Goal: Task Accomplishment & Management: Manage account settings

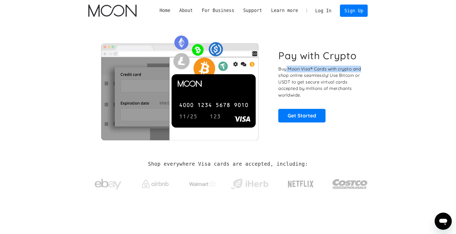
drag, startPoint x: 286, startPoint y: 70, endPoint x: 365, endPoint y: 71, distance: 78.7
click at [364, 71] on div "Pay with Crypto Buy Moon Visa® Cards with crypto and shop online seamlessly! Us…" at bounding box center [228, 86] width 280 height 108
click at [365, 71] on div "Pay with Crypto Buy Moon Visa® Cards with crypto and shop online seamlessly! Us…" at bounding box center [228, 86] width 280 height 108
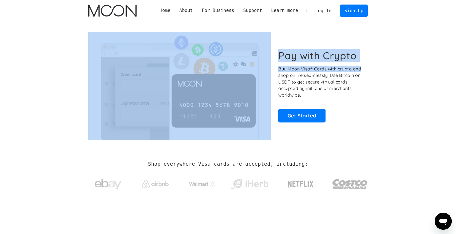
drag, startPoint x: 365, startPoint y: 71, endPoint x: 267, endPoint y: 71, distance: 97.7
click at [267, 71] on div "Pay with Crypto Buy Moon Visa® Cards with crypto and shop online seamlessly! Us…" at bounding box center [228, 86] width 280 height 108
click at [267, 71] on img at bounding box center [179, 86] width 183 height 108
click at [276, 71] on div "Pay with Crypto Buy Moon Visa® Cards with crypto and shop online seamlessly! Us…" at bounding box center [228, 86] width 280 height 108
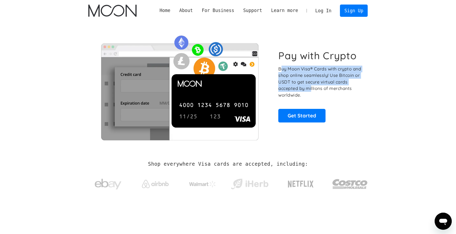
drag, startPoint x: 280, startPoint y: 71, endPoint x: 312, endPoint y: 85, distance: 34.4
click at [312, 85] on p "Buy Moon Visa® Cards with crypto and shop online seamlessly! Use Bitcoin or USD…" at bounding box center [320, 82] width 84 height 33
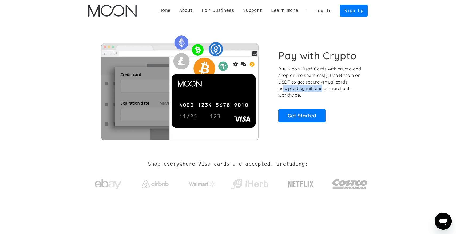
drag, startPoint x: 283, startPoint y: 88, endPoint x: 338, endPoint y: 88, distance: 55.8
click at [338, 88] on p "Buy Moon Visa® Cards with crypto and shop online seamlessly! Use Bitcoin or USD…" at bounding box center [320, 82] width 84 height 33
click at [351, 13] on link "Sign Up" at bounding box center [354, 11] width 28 height 12
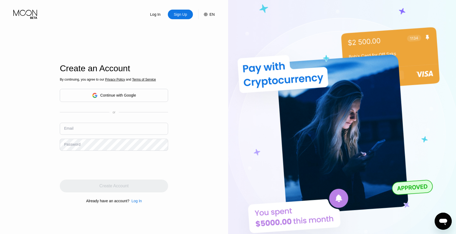
click at [104, 130] on input "text" at bounding box center [114, 129] width 108 height 12
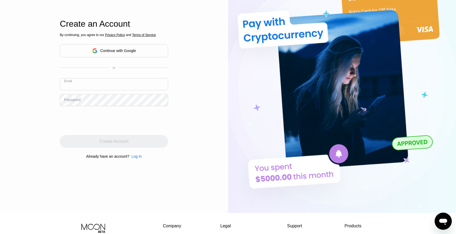
scroll to position [7, 0]
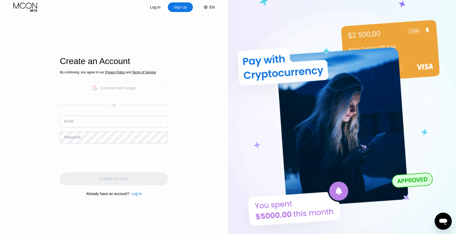
click at [114, 89] on div "Continue with Google" at bounding box center [118, 88] width 36 height 4
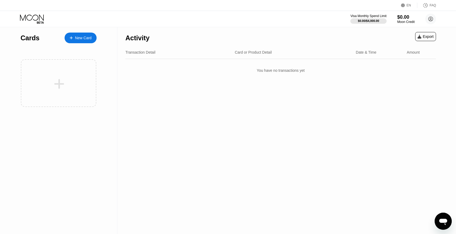
drag, startPoint x: 144, startPoint y: 52, endPoint x: 181, endPoint y: 54, distance: 37.4
click at [181, 54] on div "Transaction Detail" at bounding box center [177, 52] width 105 height 4
click at [89, 39] on div "New Card" at bounding box center [83, 38] width 17 height 5
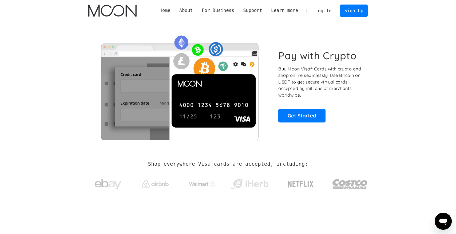
click at [323, 12] on link "Log In" at bounding box center [323, 11] width 25 height 12
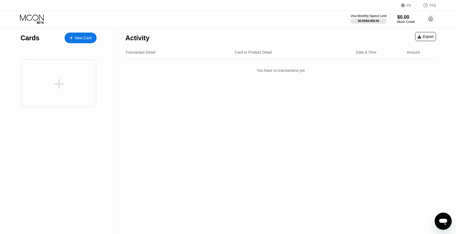
click at [81, 41] on div "New Card" at bounding box center [81, 38] width 32 height 11
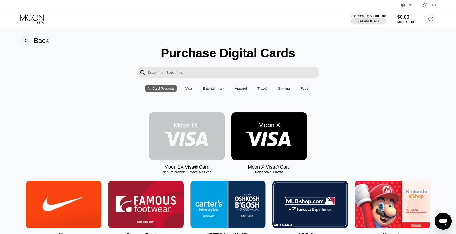
click at [196, 131] on img at bounding box center [187, 136] width 76 height 48
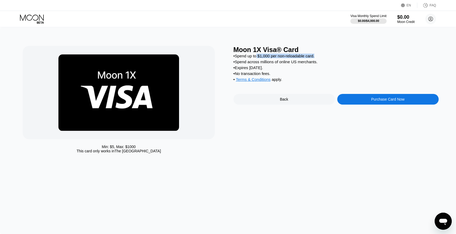
drag, startPoint x: 258, startPoint y: 56, endPoint x: 322, endPoint y: 56, distance: 64.9
click at [322, 56] on div "• Spend up to $1,000 per non-reloadable card." at bounding box center [336, 56] width 205 height 5
drag, startPoint x: 322, startPoint y: 56, endPoint x: 234, endPoint y: 56, distance: 88.1
click at [234, 56] on div "• Spend up to $1,000 per non-reloadable card." at bounding box center [336, 56] width 205 height 5
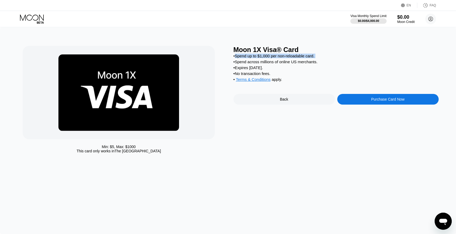
click at [234, 56] on div "• Spend up to $1,000 per non-reloadable card." at bounding box center [336, 56] width 205 height 5
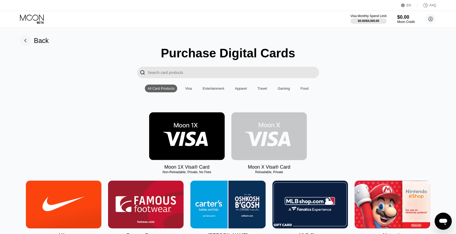
click at [279, 126] on img at bounding box center [269, 136] width 76 height 48
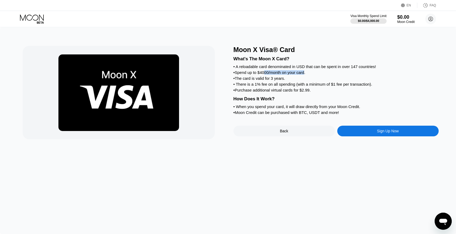
drag, startPoint x: 268, startPoint y: 73, endPoint x: 312, endPoint y: 73, distance: 43.8
click at [311, 73] on div "• Spend up to $4000/month on your card." at bounding box center [336, 72] width 205 height 5
click at [312, 73] on div "• Spend up to $4000/month on your card." at bounding box center [336, 72] width 205 height 5
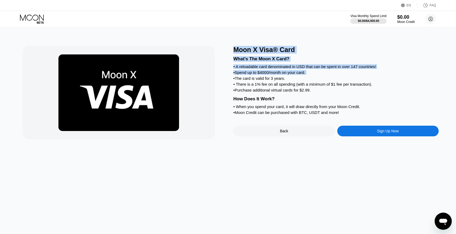
drag, startPoint x: 312, startPoint y: 73, endPoint x: 213, endPoint y: 73, distance: 98.7
click at [212, 73] on div "Moon X Visa® Card What's The Moon X Card? • A reloadable card denominated in US…" at bounding box center [228, 92] width 410 height 93
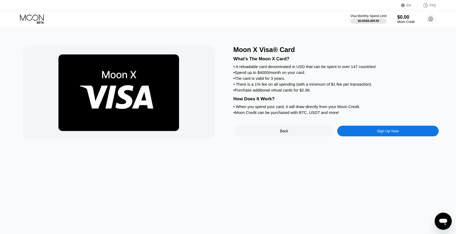
click at [248, 84] on div "• There is a 1% fee on all spending (with a minimum of $1 fee per transaction)." at bounding box center [336, 84] width 205 height 5
drag, startPoint x: 235, startPoint y: 85, endPoint x: 366, endPoint y: 85, distance: 131.0
click at [366, 85] on div "• There is a 1% fee on all spending (with a minimum of $1 fee per transaction)." at bounding box center [336, 84] width 205 height 5
drag, startPoint x: 390, startPoint y: 85, endPoint x: 236, endPoint y: 85, distance: 153.7
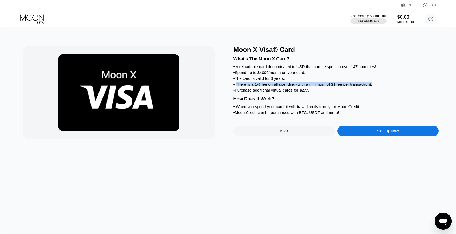
click at [236, 85] on div "• There is a 1% fee on all spending (with a minimum of $1 fee per transaction)." at bounding box center [336, 84] width 205 height 5
drag, startPoint x: 236, startPoint y: 85, endPoint x: 291, endPoint y: 85, distance: 55.2
click at [288, 85] on div "• There is a 1% fee on all spending (with a minimum of $1 fee per transaction)." at bounding box center [336, 84] width 205 height 5
click at [291, 85] on div "• There is a 1% fee on all spending (with a minimum of $1 fee per transaction)." at bounding box center [336, 84] width 205 height 5
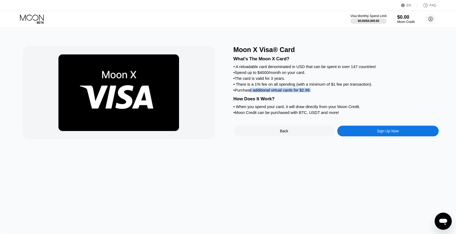
drag, startPoint x: 251, startPoint y: 92, endPoint x: 336, endPoint y: 92, distance: 85.4
click at [336, 92] on div "• Purchase additional virtual cards for $2.99." at bounding box center [336, 90] width 205 height 5
drag, startPoint x: 336, startPoint y: 92, endPoint x: 245, endPoint y: 92, distance: 91.5
click at [245, 92] on div "• Purchase additional virtual cards for $2.99." at bounding box center [336, 90] width 205 height 5
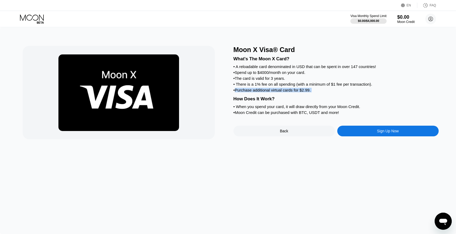
click at [245, 92] on div "• Purchase additional virtual cards for $2.99." at bounding box center [336, 90] width 205 height 5
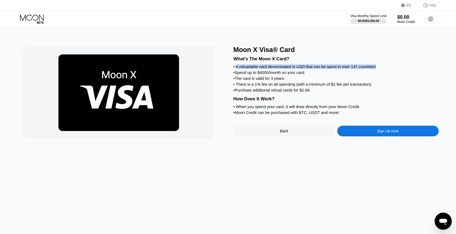
drag, startPoint x: 237, startPoint y: 65, endPoint x: 327, endPoint y: 69, distance: 90.0
click at [327, 69] on div "What's The Moon X Card? • A reloadable card denominated in USD that can be spen…" at bounding box center [336, 85] width 205 height 62
click at [327, 69] on div "• A reloadable card denominated in USD that can be spent in over 147 countries!" at bounding box center [336, 66] width 205 height 5
drag, startPoint x: 311, startPoint y: 66, endPoint x: 396, endPoint y: 66, distance: 85.1
click at [396, 66] on div "• A reloadable card denominated in USD that can be spent in over 147 countries!" at bounding box center [336, 66] width 205 height 5
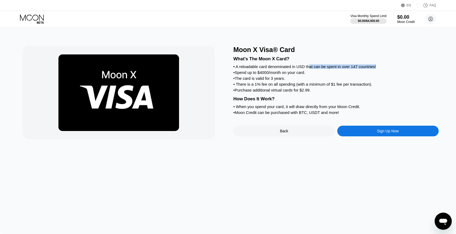
click at [396, 66] on div "• A reloadable card denominated in USD that can be spent in over 147 countries!" at bounding box center [336, 66] width 205 height 5
drag, startPoint x: 396, startPoint y: 66, endPoint x: 231, endPoint y: 68, distance: 165.2
click at [231, 68] on div "Moon X Visa® Card What's The Moon X Card? • A reloadable card denominated in US…" at bounding box center [228, 92] width 410 height 93
drag, startPoint x: 231, startPoint y: 68, endPoint x: 256, endPoint y: 68, distance: 24.8
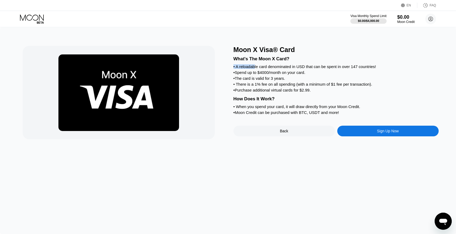
click at [255, 68] on div "Moon X Visa® Card What's The Moon X Card? • A reloadable card denominated in US…" at bounding box center [228, 92] width 410 height 93
click at [256, 68] on div "• A reloadable card denominated in USD that can be spent in over 147 countries!" at bounding box center [336, 66] width 205 height 5
drag, startPoint x: 232, startPoint y: 72, endPoint x: 327, endPoint y: 77, distance: 94.9
click at [327, 77] on div "Moon X Visa® Card What's The Moon X Card? • A reloadable card denominated in US…" at bounding box center [228, 92] width 410 height 93
click at [327, 77] on div "• The card is valid for 3 years." at bounding box center [336, 78] width 205 height 5
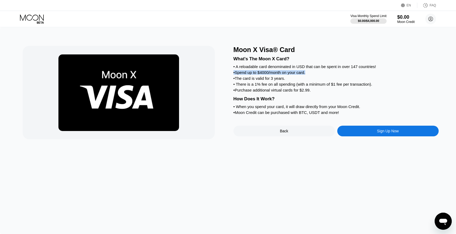
drag, startPoint x: 325, startPoint y: 75, endPoint x: 229, endPoint y: 74, distance: 96.6
click at [228, 74] on div "Moon X Visa® Card What's The Moon X Card? • A reloadable card denominated in US…" at bounding box center [228, 92] width 410 height 93
click at [229, 74] on div "Moon X Visa® Card What's The Moon X Card? • A reloadable card denominated in US…" at bounding box center [228, 92] width 410 height 93
drag, startPoint x: 232, startPoint y: 74, endPoint x: 255, endPoint y: 74, distance: 23.5
click at [256, 74] on div "Moon X Visa® Card What's The Moon X Card? • A reloadable card denominated in US…" at bounding box center [228, 92] width 410 height 93
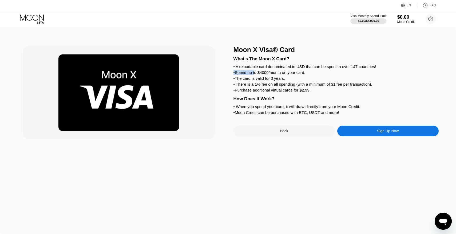
click at [255, 74] on div "• Spend up to $4000/month on your card." at bounding box center [336, 72] width 205 height 5
drag, startPoint x: 255, startPoint y: 74, endPoint x: 311, endPoint y: 74, distance: 56.3
click at [311, 74] on div "• Spend up to $4000/month on your card." at bounding box center [336, 72] width 205 height 5
drag, startPoint x: 318, startPoint y: 73, endPoint x: 233, endPoint y: 72, distance: 84.9
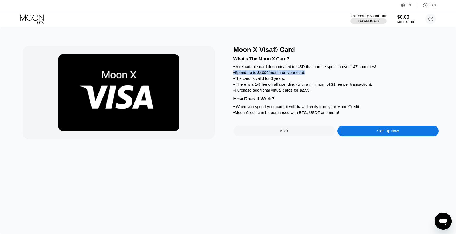
click at [232, 72] on div "Moon X Visa® Card What's The Moon X Card? • A reloadable card denominated in US…" at bounding box center [228, 92] width 410 height 93
click at [233, 72] on div "Moon X Visa® Card What's The Moon X Card? • A reloadable card denominated in US…" at bounding box center [228, 92] width 410 height 93
drag, startPoint x: 233, startPoint y: 72, endPoint x: 280, endPoint y: 72, distance: 47.5
click at [280, 72] on div "Moon X Visa® Card What's The Moon X Card? • A reloadable card denominated in US…" at bounding box center [228, 92] width 410 height 93
click at [280, 72] on div "• Spend up to $4000/month on your card." at bounding box center [336, 72] width 205 height 5
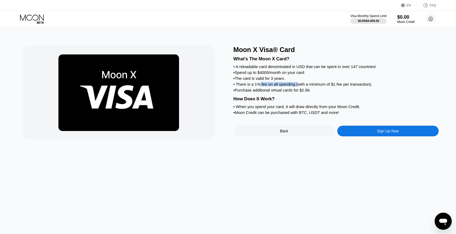
drag, startPoint x: 261, startPoint y: 85, endPoint x: 299, endPoint y: 85, distance: 38.7
click at [300, 85] on div "• There is a 1% fee on all spending (with a minimum of $1 fee per transaction)." at bounding box center [336, 84] width 205 height 5
click at [299, 85] on div "• There is a 1% fee on all spending (with a minimum of $1 fee per transaction)." at bounding box center [336, 84] width 205 height 5
drag, startPoint x: 299, startPoint y: 85, endPoint x: 380, endPoint y: 86, distance: 80.1
click at [380, 86] on div "• There is a 1% fee on all spending (with a minimum of $1 fee per transaction)." at bounding box center [336, 84] width 205 height 5
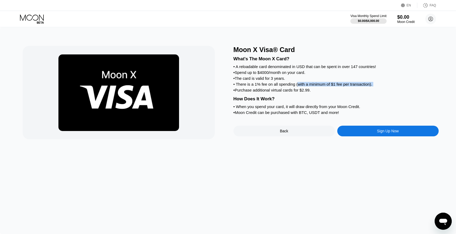
click at [380, 86] on div "• There is a 1% fee on all spending (with a minimum of $1 fee per transaction)." at bounding box center [336, 84] width 205 height 5
drag, startPoint x: 380, startPoint y: 86, endPoint x: 235, endPoint y: 86, distance: 144.9
click at [235, 86] on div "• There is a 1% fee on all spending (with a minimum of $1 fee per transaction)." at bounding box center [336, 84] width 205 height 5
drag, startPoint x: 235, startPoint y: 86, endPoint x: 285, endPoint y: 86, distance: 49.9
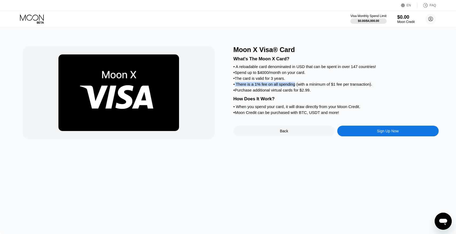
click at [283, 86] on div "• There is a 1% fee on all spending (with a minimum of $1 fee per transaction)." at bounding box center [336, 84] width 205 height 5
click at [285, 86] on div "• There is a 1% fee on all spending (with a minimum of $1 fee per transaction)." at bounding box center [336, 84] width 205 height 5
drag, startPoint x: 258, startPoint y: 90, endPoint x: 320, endPoint y: 90, distance: 61.4
click at [320, 90] on div "• Purchase additional virtual cards for $2.99." at bounding box center [336, 90] width 205 height 5
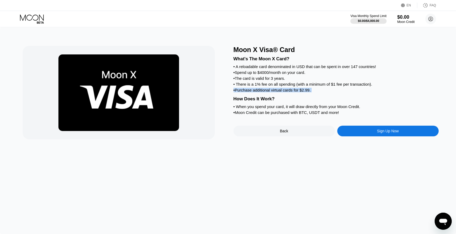
drag, startPoint x: 320, startPoint y: 90, endPoint x: 231, endPoint y: 90, distance: 88.9
click at [231, 90] on div "Moon X Visa® Card What's The Moon X Card? • A reloadable card denominated in US…" at bounding box center [228, 92] width 410 height 93
drag, startPoint x: 280, startPoint y: 113, endPoint x: 346, endPoint y: 113, distance: 65.1
click at [346, 113] on div "• Moon Credit can be purchased with BTC, USDT and more!" at bounding box center [336, 112] width 205 height 5
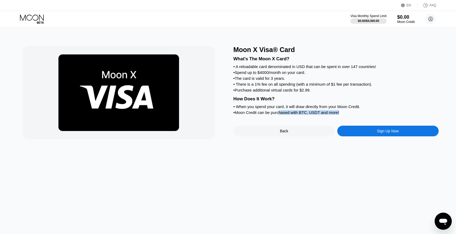
click at [346, 113] on div "• Moon Credit can be purchased with BTC, USDT and more!" at bounding box center [336, 112] width 205 height 5
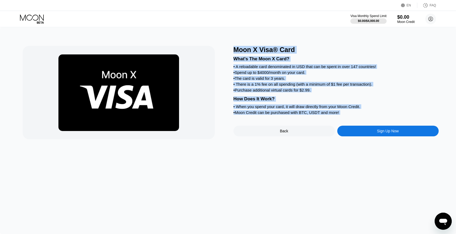
drag, startPoint x: 346, startPoint y: 113, endPoint x: 222, endPoint y: 113, distance: 124.1
click at [221, 113] on div "Moon X Visa® Card What's The Moon X Card? • A reloadable card denominated in US…" at bounding box center [228, 92] width 410 height 93
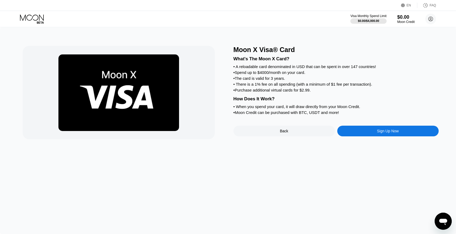
click at [242, 112] on div "• Moon Credit can be purchased with BTC, USDT and more!" at bounding box center [336, 112] width 205 height 5
click at [310, 132] on div "Back" at bounding box center [284, 131] width 101 height 11
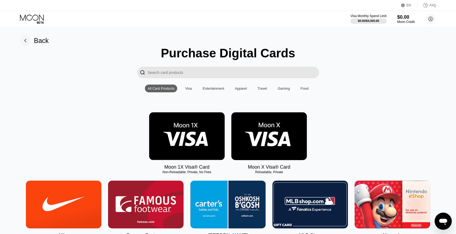
click at [180, 131] on img at bounding box center [187, 136] width 76 height 48
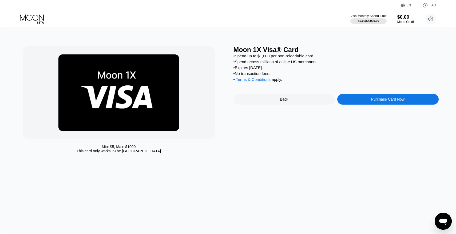
drag, startPoint x: 246, startPoint y: 67, endPoint x: 278, endPoint y: 67, distance: 31.5
click at [278, 67] on div "• Expires in 2 months." at bounding box center [336, 67] width 205 height 5
drag, startPoint x: 278, startPoint y: 67, endPoint x: 240, endPoint y: 61, distance: 37.6
click at [240, 61] on div "• Spend up to $1,000 per non-reloadable card. • Spend across millions of online…" at bounding box center [336, 69] width 205 height 31
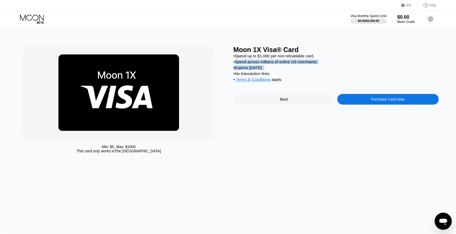
click at [240, 61] on div "• Spend across millions of online US merchants." at bounding box center [336, 62] width 205 height 5
drag, startPoint x: 240, startPoint y: 61, endPoint x: 326, endPoint y: 63, distance: 85.2
click at [326, 63] on div "• Spend across millions of online US merchants." at bounding box center [336, 62] width 205 height 5
drag, startPoint x: 326, startPoint y: 63, endPoint x: 236, endPoint y: 57, distance: 89.7
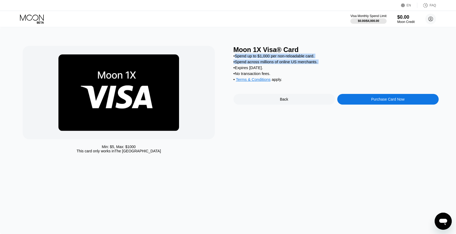
click at [236, 57] on div "• Spend up to $1,000 per non-reloadable card. • Spend across millions of online…" at bounding box center [336, 69] width 205 height 31
click at [236, 57] on div "• Spend up to $1,000 per non-reloadable card." at bounding box center [336, 56] width 205 height 5
drag, startPoint x: 236, startPoint y: 57, endPoint x: 325, endPoint y: 57, distance: 88.3
click at [325, 57] on div "• Spend up to $1,000 per non-reloadable card." at bounding box center [336, 56] width 205 height 5
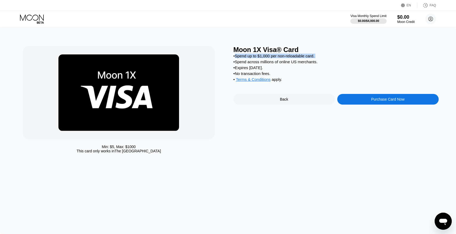
drag
click at [239, 56] on div "• Spend up to $1,000 per non-reloadable card." at bounding box center [336, 56] width 205 height 5
click at [283, 56] on div "• Spend up to $1,000 per non-reloadable card." at bounding box center [336, 56] width 205 height 5
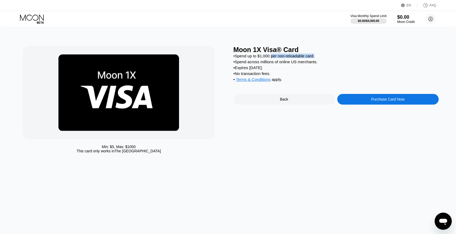
click at [327, 56] on div "• Spend up to $1,000 per non-reloadable card." at bounding box center [336, 56] width 205 height 5
click at [230, 56] on div "Min: $ 5 , Max: $ 1000 This card only works in The United States Moon 1X Visa® …" at bounding box center [228, 101] width 410 height 110
click at [231, 56] on div "Min: $ 5 , Max: $ 1000 This card only works in The United States Moon 1X Visa® …" at bounding box center [228, 101] width 410 height 110
click at [337, 56] on div "Min: $ 5 , Max: $ 1000 This card only works in The United States Moon 1X Visa® …" at bounding box center [228, 101] width 410 height 110
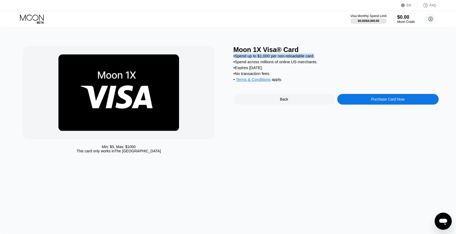
click at [337, 56] on div "• Spend up to $1,000 per non-reloadable card." at bounding box center [336, 56] width 205 height 5
click at [230, 56] on div "Min: $ 5 , Max: $ 1000 This card only works in The United States Moon 1X Visa® …" at bounding box center [228, 101] width 410 height 110
click at [230, 55] on div "Min: $ 5 , Max: $ 1000 This card only works in The United States Moon 1X Visa® …" at bounding box center [228, 101] width 410 height 110
click at [329, 56] on div "Min: $ 5 , Max: $ 1000 This card only works in The United States Moon 1X Visa® …" at bounding box center [228, 101] width 410 height 110
click at [329, 56] on div "• Spend up to $1,000 per non-reloadable card." at bounding box center [336, 56] width 205 height 5
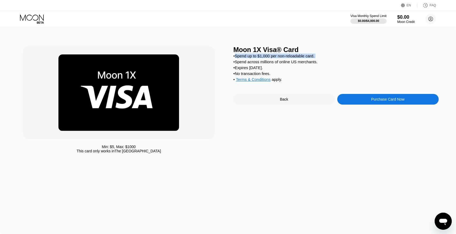
click at [238, 56] on div "• Spend up to $1,000 per non-reloadable card." at bounding box center [336, 56] width 205 height 5
click at [138, 148] on div "Min: $ 5 , Max: $ 1000 This card only works in The United States" at bounding box center [119, 149] width 192 height 9
click at [87, 148] on div "Min: $ 5 , Max: $ 1000 This card only works in The United States" at bounding box center [119, 149] width 192 height 9
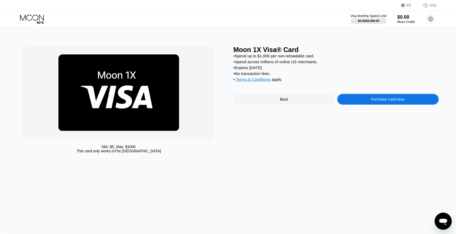
click at [176, 151] on div "Min: $ 5 , Max: $ 1000 This card only works in The United States" at bounding box center [119, 149] width 192 height 9
click at [70, 151] on div "Min: $ 5 , Max: $ 1000 This card only works in The United States" at bounding box center [119, 149] width 192 height 9
click at [297, 100] on div "Back" at bounding box center [284, 99] width 101 height 11
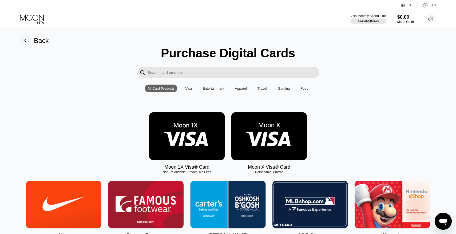
click at [262, 150] on img at bounding box center [269, 136] width 76 height 48
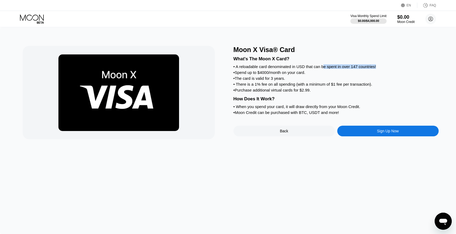
drag, startPoint x: 326, startPoint y: 67, endPoint x: 401, endPoint y: 67, distance: 75.0
click at [401, 67] on div "• A reloadable card denominated in USD that can be spent in over 147 countries!" at bounding box center [336, 66] width 205 height 5
drag, startPoint x: 401, startPoint y: 67, endPoint x: 234, endPoint y: 68, distance: 167.1
click at [234, 68] on div "• A reloadable card denominated in USD that can be spent in over 147 countries!" at bounding box center [336, 66] width 205 height 5
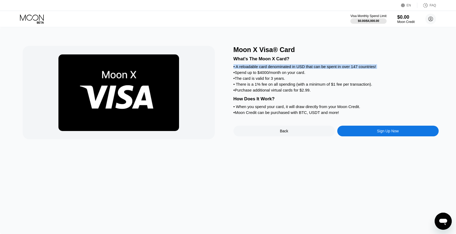
click at [234, 68] on div "• A reloadable card denominated in USD that can be spent in over 147 countries!" at bounding box center [336, 66] width 205 height 5
drag, startPoint x: 234, startPoint y: 68, endPoint x: 325, endPoint y: 68, distance: 90.7
click at [325, 68] on div "• A reloadable card denominated in USD that can be spent in over 147 countries!" at bounding box center [336, 66] width 205 height 5
click at [389, 133] on div "Sign Up Now" at bounding box center [388, 131] width 22 height 4
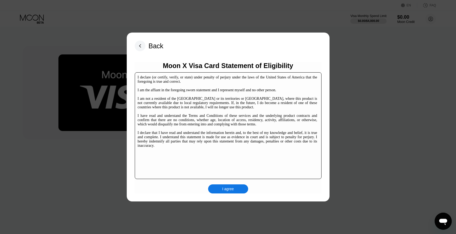
click at [231, 188] on div "I agree" at bounding box center [228, 189] width 12 height 5
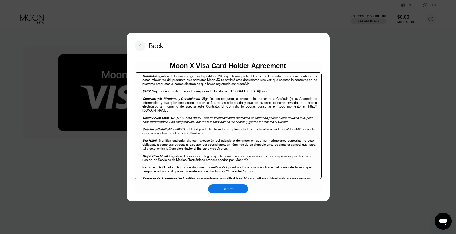
scroll to position [260, 0]
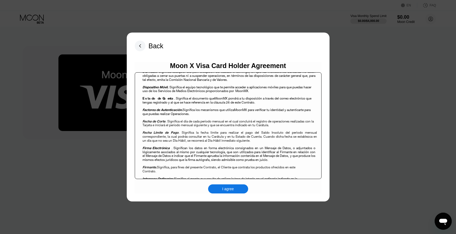
click at [229, 187] on div "I agree" at bounding box center [228, 189] width 12 height 5
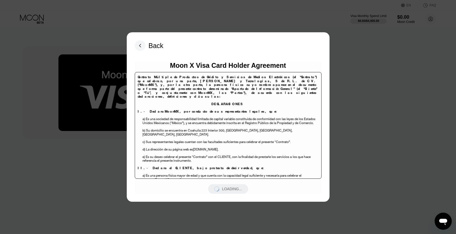
scroll to position [0, 0]
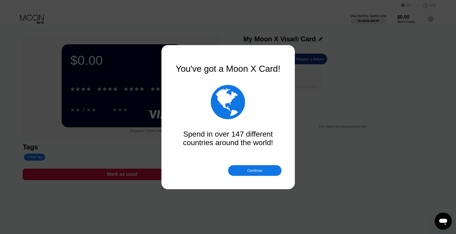
click at [258, 171] on div "Continue" at bounding box center [254, 170] width 15 height 4
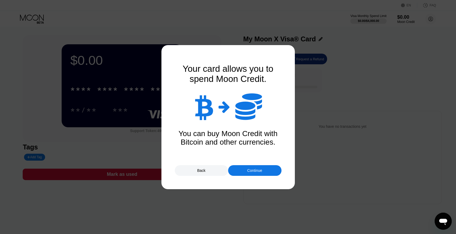
click at [258, 170] on div "Continue" at bounding box center [254, 170] width 15 height 4
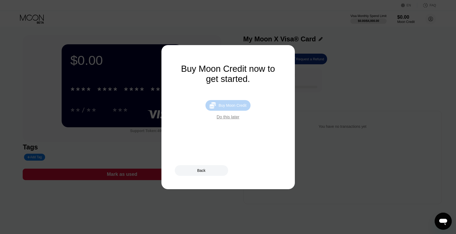
click at [238, 107] on div "Buy Moon Credit" at bounding box center [233, 105] width 28 height 4
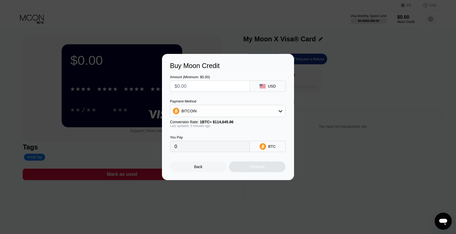
click at [214, 83] on input "text" at bounding box center [210, 86] width 71 height 11
click at [204, 109] on div "BITCOIN" at bounding box center [227, 111] width 115 height 11
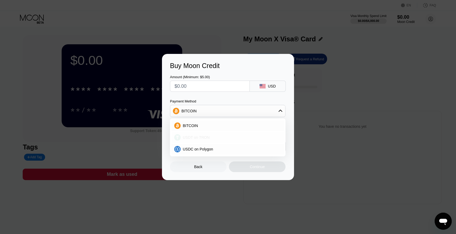
click at [197, 137] on span "USDT on TRON" at bounding box center [196, 137] width 27 height 4
type input "0.00"
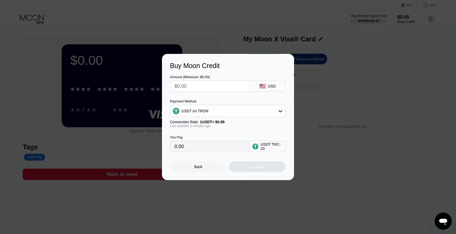
click at [194, 87] on input "text" at bounding box center [210, 86] width 71 height 11
type input "$2"
type input "2.02"
type input "$21"
type input "21.21"
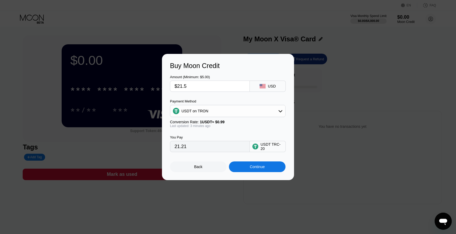
type input "$21.50"
type input "21.72"
drag, startPoint x: 204, startPoint y: 123, endPoint x: 239, endPoint y: 123, distance: 34.7
click at [239, 123] on div "Conversion Rate: 1 USDT ≈ $0.99" at bounding box center [228, 122] width 116 height 4
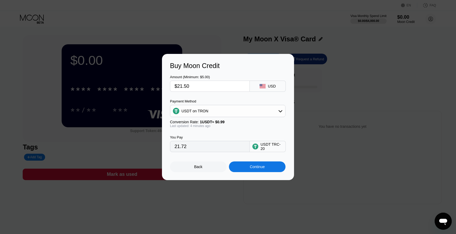
drag, startPoint x: 239, startPoint y: 123, endPoint x: 184, endPoint y: 123, distance: 55.0
click at [183, 123] on div "Conversion Rate: 1 USDT ≈ $0.99" at bounding box center [228, 122] width 116 height 4
click at [236, 114] on div "USDT on TRON" at bounding box center [227, 111] width 115 height 11
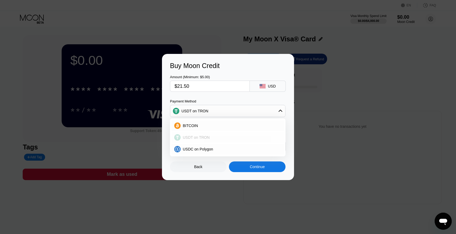
click at [209, 140] on div "USDT on TRON" at bounding box center [228, 137] width 112 height 11
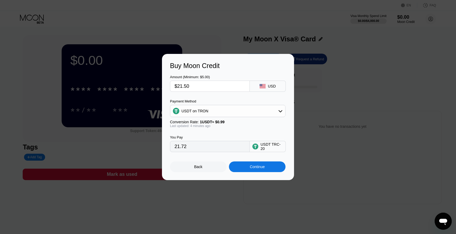
drag, startPoint x: 217, startPoint y: 123, endPoint x: 229, endPoint y: 123, distance: 12.0
click at [229, 123] on div "Conversion Rate: 1 USDT ≈ $0.99" at bounding box center [228, 122] width 116 height 4
click at [207, 85] on input "$21.50" at bounding box center [210, 86] width 71 height 11
drag, startPoint x: 207, startPoint y: 85, endPoint x: 171, endPoint y: 85, distance: 36.0
click at [170, 85] on div "$21.50" at bounding box center [210, 86] width 80 height 11
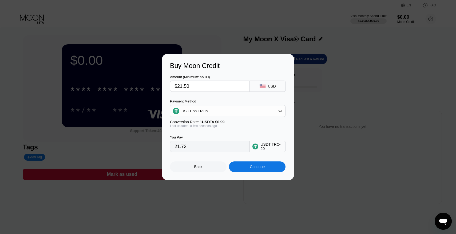
click at [197, 86] on input "$21.50" at bounding box center [210, 86] width 71 height 11
drag, startPoint x: 197, startPoint y: 86, endPoint x: 193, endPoint y: 86, distance: 3.5
click at [193, 86] on input "$21.50" at bounding box center [210, 86] width 71 height 11
type input "$1"
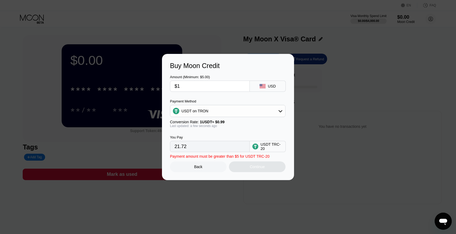
type input "1.01"
type input "$15"
type input "15.15"
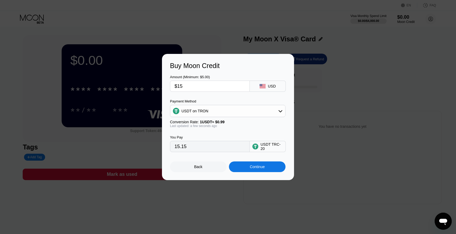
click at [232, 66] on div "Buy Moon Credit" at bounding box center [228, 66] width 116 height 8
click at [196, 86] on input "$15" at bounding box center [210, 86] width 71 height 11
type input "$1"
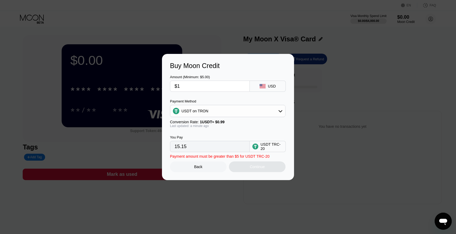
type input "1.01"
type input "0.00"
type input "$21"
type input "21.21"
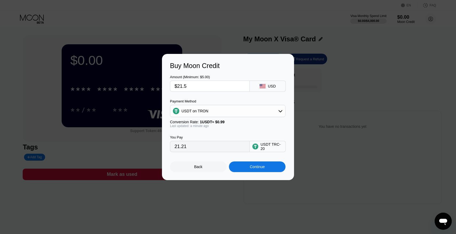
type input "$21.50"
type input "21.72"
type input "$21.50"
click at [244, 133] on div "You Pay 21.72 USDT TRC-20" at bounding box center [228, 140] width 116 height 24
click at [269, 168] on div "Continue" at bounding box center [257, 166] width 57 height 11
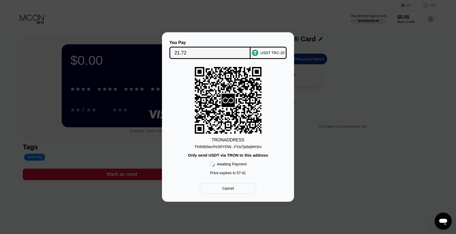
drag, startPoint x: 262, startPoint y: 147, endPoint x: 203, endPoint y: 147, distance: 59.5
click at [203, 147] on div "TRON ADDRESS TK8Wb5ecPeSRYDW...FVsi7jebqWrt3rv Only send USDT via TRON to this …" at bounding box center [228, 122] width 116 height 111
click at [213, 147] on div "TK8Wb5ecPeSRYDW...FVsi7jebqWrt3rv" at bounding box center [227, 147] width 67 height 4
click at [239, 147] on div "TK8Wb5ecPeSRYDW...FVsi7jebqWrt3rv" at bounding box center [227, 147] width 67 height 4
click at [190, 51] on input "21.72" at bounding box center [210, 53] width 71 height 11
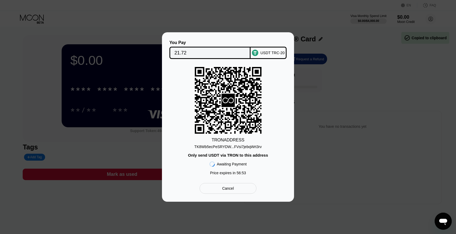
click at [245, 192] on div "Cancel" at bounding box center [228, 188] width 57 height 11
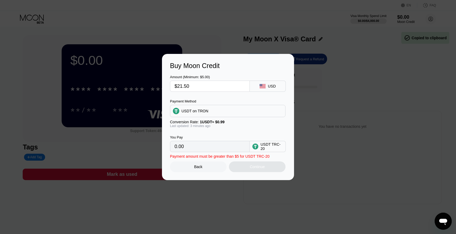
type input "21.72"
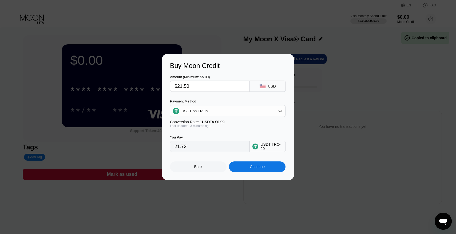
click at [206, 83] on input "$21.50" at bounding box center [210, 86] width 71 height 11
type input "$21."
type input "21.21"
type input "$2"
type input "2.02"
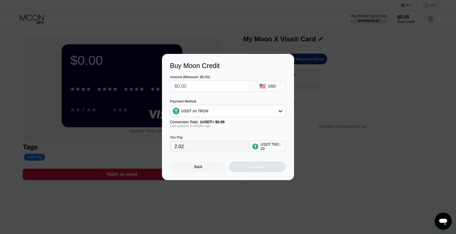
type input "0.00"
type input "$20"
type input "20.20"
type input "$20"
click at [245, 63] on div "Buy Moon Credit" at bounding box center [228, 66] width 116 height 8
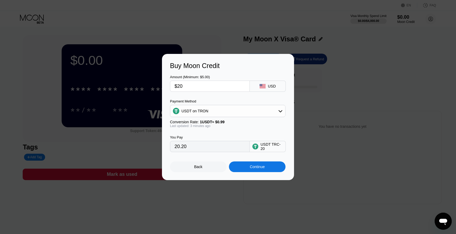
click at [264, 111] on div "USDT on TRON" at bounding box center [227, 111] width 115 height 11
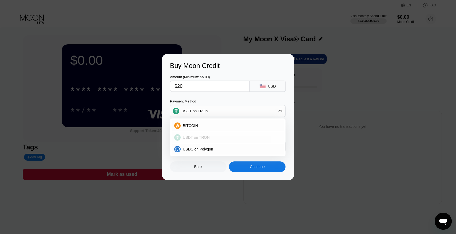
click at [210, 140] on div "USDT on TRON" at bounding box center [228, 137] width 112 height 11
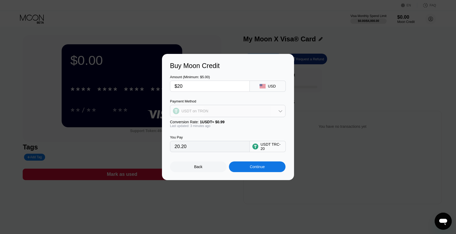
click at [256, 108] on div "USDT on TRON" at bounding box center [227, 111] width 115 height 11
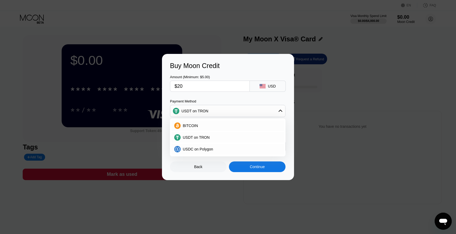
click at [242, 96] on div "Amount (Minimum: $5.00) $20 USD Payment Method USDT on TRON BITCOIN USDT on TRO…" at bounding box center [228, 111] width 116 height 82
click at [166, 142] on div "Buy Moon Credit Amount (Minimum: $5.00) $20 USD Payment Method USDT on TRON BIT…" at bounding box center [228, 117] width 132 height 126
click at [222, 99] on div "Payment Method" at bounding box center [228, 101] width 116 height 4
click at [280, 110] on icon at bounding box center [281, 111] width 4 height 2
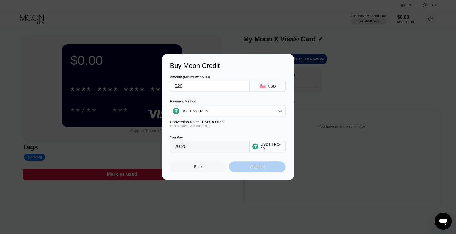
click at [262, 168] on div "Continue" at bounding box center [257, 167] width 15 height 4
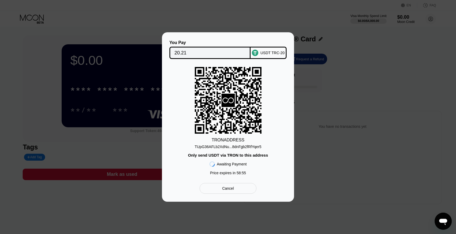
click at [240, 147] on div "TUpG36AFLb2XdNu...8dnFgb2fRfYqer5" at bounding box center [228, 147] width 67 height 4
click at [219, 147] on div "TUpG36AFLb2XdNu...8dnFgb2fRfYqer5" at bounding box center [228, 147] width 67 height 4
drag, startPoint x: 231, startPoint y: 37, endPoint x: 136, endPoint y: 37, distance: 94.7
click at [136, 37] on div "You Pay 20.21 USDT TRC-20 TRON ADDRESS TUpG36AFLb2XdNu...8dnFgb2fRfYqer5 Only s…" at bounding box center [228, 116] width 456 height 169
drag, startPoint x: 187, startPoint y: 43, endPoint x: 184, endPoint y: 118, distance: 75.1
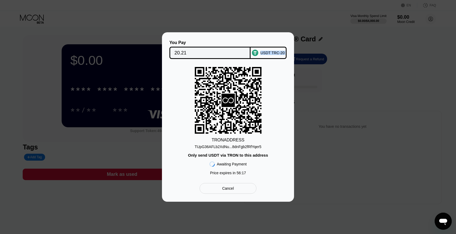
click at [184, 118] on div "You Pay 20.21 USDT TRC-20 TRON ADDRESS TUpG36AFLb2XdNu...8dnFgb2fRfYqer5 Only s…" at bounding box center [228, 116] width 116 height 153
click at [225, 37] on div "You Pay 20.21 USDT TRC-20 TRON ADDRESS TUpG36AFLb2XdNu...8dnFgb2fRfYqer5 Only s…" at bounding box center [228, 116] width 132 height 169
click at [240, 190] on div "Cancel" at bounding box center [228, 188] width 57 height 11
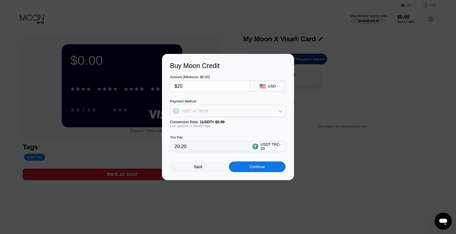
click at [221, 113] on div "USDT on TRON" at bounding box center [227, 111] width 115 height 11
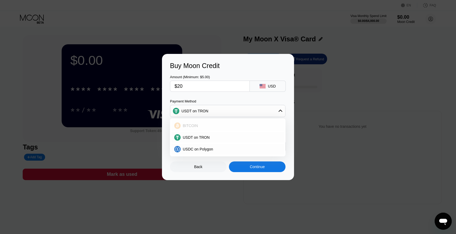
click at [201, 126] on div "BITCOIN" at bounding box center [231, 126] width 101 height 4
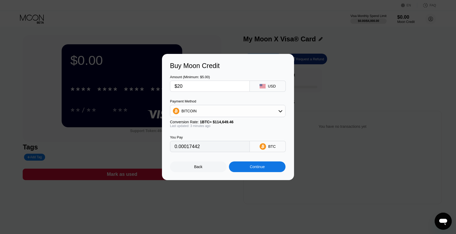
click at [228, 114] on div "BITCOIN" at bounding box center [227, 111] width 115 height 11
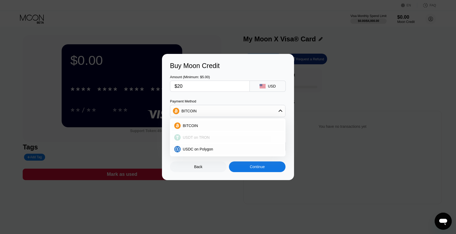
click at [205, 138] on span "USDT on TRON" at bounding box center [196, 137] width 27 height 4
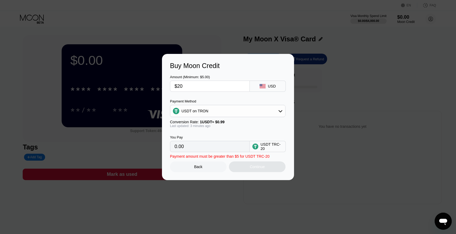
type input "20.20"
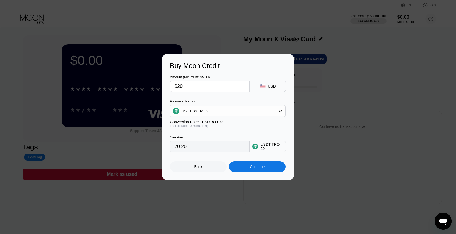
click at [201, 147] on input "20.20" at bounding box center [210, 146] width 71 height 11
click at [194, 90] on input "$20" at bounding box center [210, 86] width 71 height 11
click at [235, 68] on div "Buy Moon Credit" at bounding box center [228, 66] width 116 height 8
drag, startPoint x: 192, startPoint y: 77, endPoint x: 226, endPoint y: 77, distance: 34.4
click at [226, 77] on div "Amount (Minimum: $5.00)" at bounding box center [210, 77] width 80 height 4
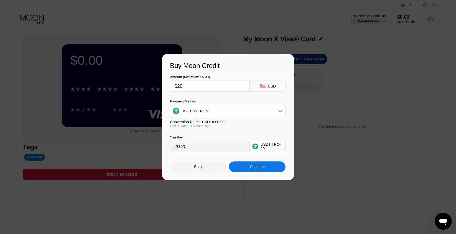
drag, startPoint x: 226, startPoint y: 77, endPoint x: 182, endPoint y: 73, distance: 43.9
click at [182, 73] on div "Amount (Minimum: $5.00) $20 USD" at bounding box center [228, 81] width 116 height 22
click at [192, 148] on input "20.20" at bounding box center [210, 146] width 71 height 11
drag, startPoint x: 176, startPoint y: 136, endPoint x: 188, endPoint y: 136, distance: 11.7
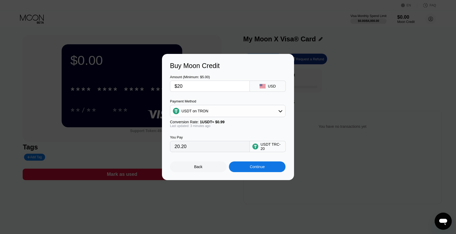
click at [188, 136] on div "You Pay" at bounding box center [210, 137] width 80 height 4
drag, startPoint x: 188, startPoint y: 137, endPoint x: 171, endPoint y: 137, distance: 17.6
click at [171, 137] on div "You Pay" at bounding box center [210, 137] width 80 height 4
click at [268, 168] on div "Continue" at bounding box center [257, 166] width 57 height 11
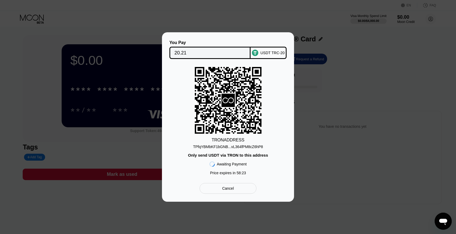
click at [251, 146] on div "TPfqYBMbKF1bGNB...vL364fPM8cZ6hP8" at bounding box center [228, 147] width 70 height 4
drag, startPoint x: 228, startPoint y: 164, endPoint x: 250, endPoint y: 164, distance: 22.2
click at [250, 164] on div "TRON ADDRESS TPfqYBMbKF1bGNB...vL364fPM8cZ6hP8 Only send USDT via TRON to this …" at bounding box center [228, 122] width 116 height 111
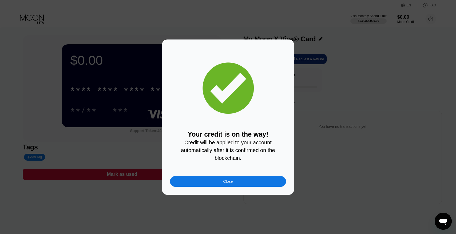
drag, startPoint x: 214, startPoint y: 144, endPoint x: 246, endPoint y: 153, distance: 34.1
click at [246, 153] on span "Credit will be applied to your account automatically after it is confirmed on t…" at bounding box center [229, 150] width 96 height 21
click at [228, 181] on div "Close" at bounding box center [228, 181] width 10 height 4
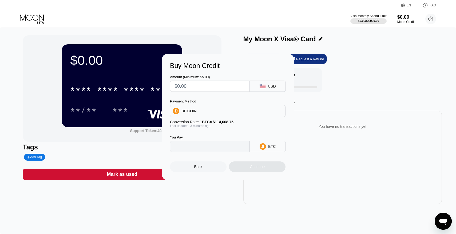
type input "0"
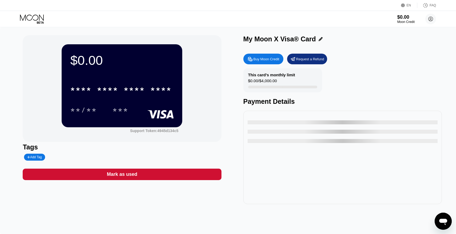
type input "0"
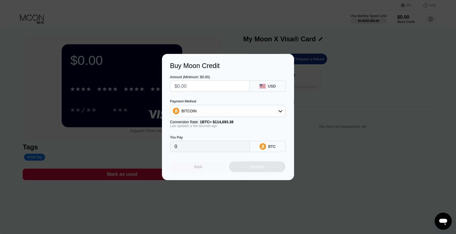
click at [207, 168] on div "Back" at bounding box center [198, 166] width 57 height 11
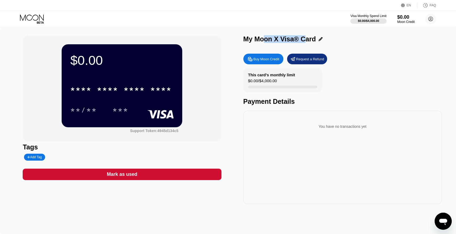
drag, startPoint x: 265, startPoint y: 37, endPoint x: 303, endPoint y: 38, distance: 37.4
click at [303, 38] on div "My Moon X Visa® Card" at bounding box center [279, 39] width 73 height 8
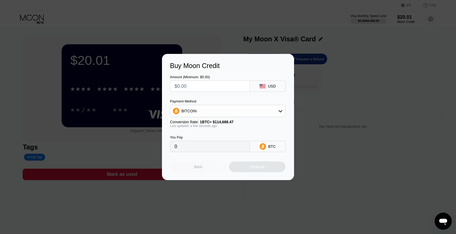
click at [207, 170] on div "Back" at bounding box center [198, 166] width 57 height 11
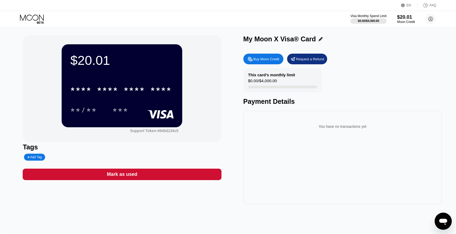
click at [405, 21] on div "Moon Credit" at bounding box center [406, 22] width 18 height 4
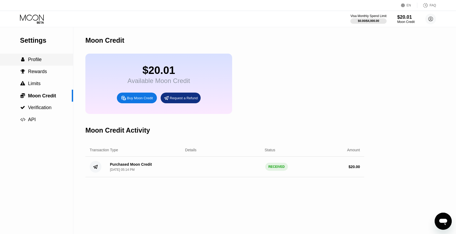
click at [37, 61] on span "Profile" at bounding box center [35, 59] width 14 height 5
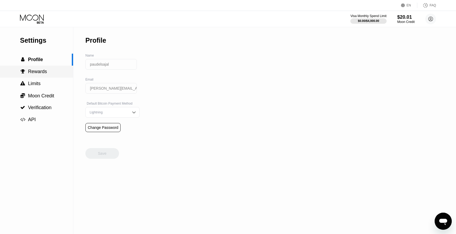
click at [49, 75] on div " Rewards" at bounding box center [36, 72] width 73 height 12
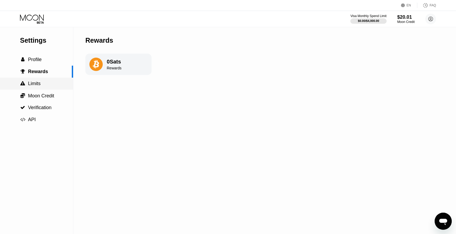
click at [48, 83] on div " Limits" at bounding box center [36, 84] width 73 height 6
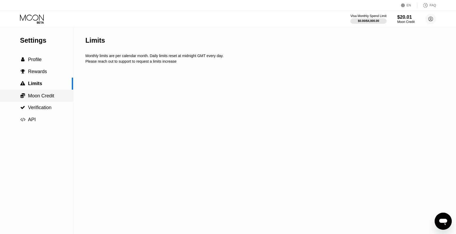
click at [53, 94] on span "Moon Credit" at bounding box center [41, 95] width 26 height 5
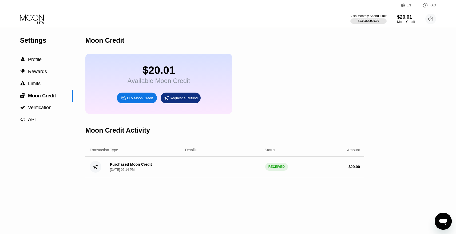
click at [404, 20] on div "Moon Credit" at bounding box center [406, 22] width 18 height 4
click at [432, 18] on circle at bounding box center [430, 19] width 11 height 11
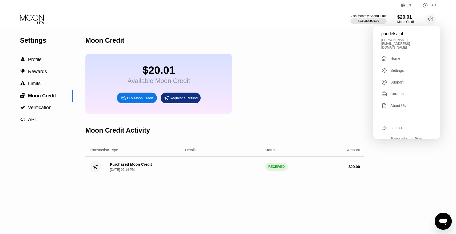
click at [300, 88] on div "$20.01 Available Moon Credit Buy Moon Credit Request a Refund" at bounding box center [224, 84] width 279 height 60
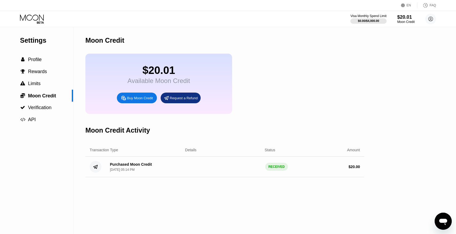
click at [36, 18] on icon at bounding box center [32, 18] width 25 height 9
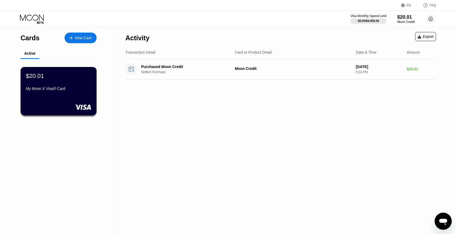
click at [41, 90] on div "My Moon X Visa® Card" at bounding box center [58, 88] width 65 height 4
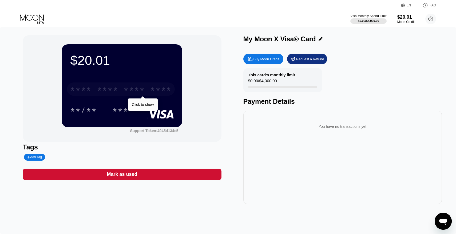
click at [132, 88] on div "* * * *" at bounding box center [134, 90] width 21 height 9
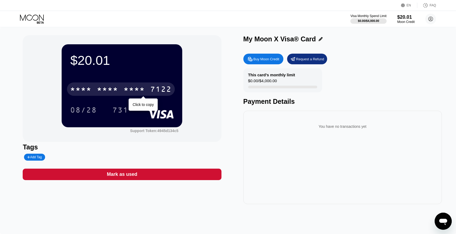
click at [138, 90] on div "* * * *" at bounding box center [134, 90] width 21 height 9
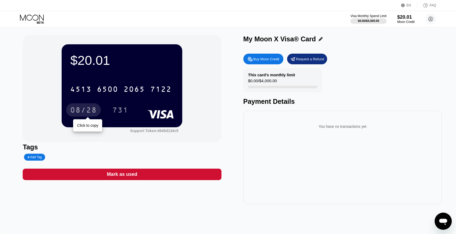
click at [92, 107] on div "08/28" at bounding box center [83, 110] width 27 height 9
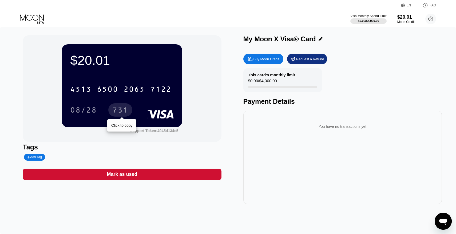
click at [123, 111] on div "731" at bounding box center [120, 110] width 16 height 9
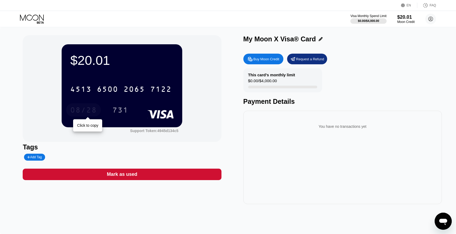
click at [83, 112] on div "08/28" at bounding box center [83, 110] width 27 height 9
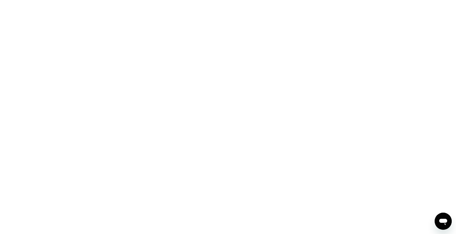
click at [289, 13] on div at bounding box center [228, 117] width 456 height 234
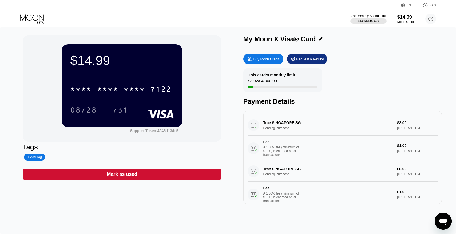
click at [359, 74] on div "This card’s monthly limit $3.02 / $4,000.00 Payment Details" at bounding box center [342, 86] width 199 height 37
drag, startPoint x: 248, startPoint y: 80, endPoint x: 310, endPoint y: 80, distance: 61.1
click at [310, 80] on div "This card’s monthly limit $3.02 / $4,000.00" at bounding box center [282, 80] width 79 height 24
drag, startPoint x: 310, startPoint y: 80, endPoint x: 248, endPoint y: 80, distance: 61.1
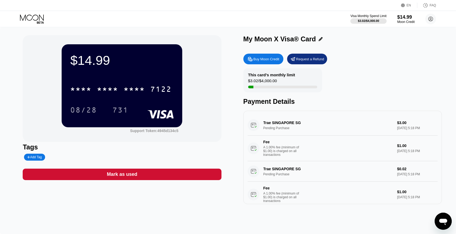
click at [248, 80] on div "This card’s monthly limit $3.02 / $4,000.00" at bounding box center [282, 80] width 79 height 24
click at [248, 80] on div "$3.02 / $4,000.00" at bounding box center [262, 81] width 29 height 7
drag, startPoint x: 248, startPoint y: 80, endPoint x: 282, endPoint y: 80, distance: 33.9
click at [282, 80] on div "This card’s monthly limit $3.02 / $4,000.00" at bounding box center [282, 80] width 79 height 24
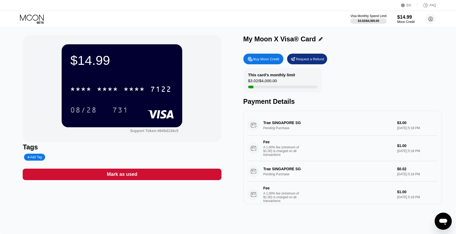
click at [38, 17] on icon at bounding box center [32, 18] width 25 height 9
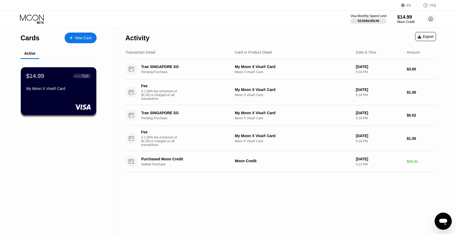
click at [150, 98] on div "A 1.00% fee (minimum of $1.00) is charged on all transactions" at bounding box center [161, 94] width 40 height 11
click at [152, 136] on div "Fee A 1.00% fee (minimum of $1.00) is charged on all transactions" at bounding box center [161, 138] width 40 height 17
click at [119, 144] on div "Activity Export Transaction Detail Card or Product Detail Date & Time Amount Tr…" at bounding box center [280, 130] width 327 height 207
click at [114, 134] on div "Cards New Card Active $14.99 ● ● ● ● 7122 My Moon X Visa® Card" at bounding box center [58, 130] width 117 height 207
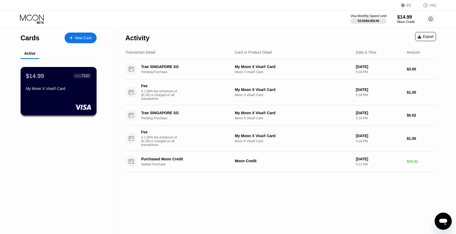
click at [50, 88] on div "My Moon X Visa® Card" at bounding box center [58, 88] width 65 height 4
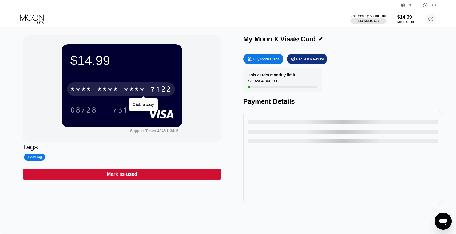
click at [148, 86] on div "* * * * * * * * * * * * 7122" at bounding box center [121, 88] width 108 height 13
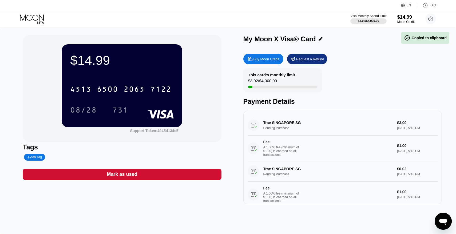
click at [384, 1] on div "EN Language Select an item Save FAQ" at bounding box center [228, 5] width 456 height 11
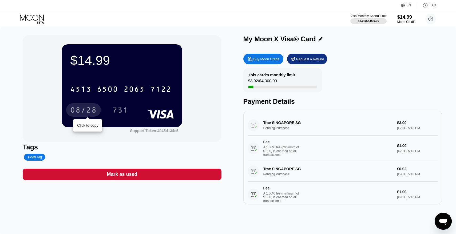
click at [82, 113] on div "08/28" at bounding box center [83, 110] width 27 height 9
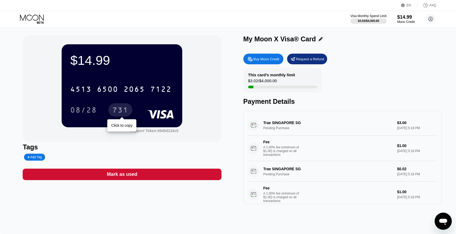
click at [121, 108] on div "731" at bounding box center [120, 110] width 16 height 9
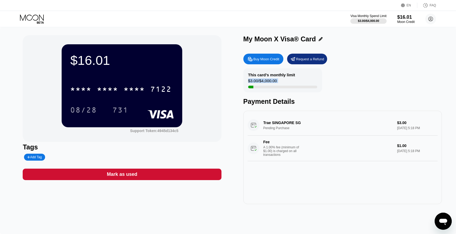
drag, startPoint x: 247, startPoint y: 80, endPoint x: 285, endPoint y: 81, distance: 38.2
click at [285, 82] on div "This card’s monthly limit $3.00 / $4,000.00" at bounding box center [282, 80] width 79 height 24
click at [285, 81] on div "This card’s monthly limit $3.00 / $4,000.00" at bounding box center [282, 80] width 79 height 24
drag, startPoint x: 285, startPoint y: 81, endPoint x: 253, endPoint y: 81, distance: 32.0
click at [253, 81] on div "This card’s monthly limit $3.00 / $4,000.00" at bounding box center [282, 80] width 79 height 24
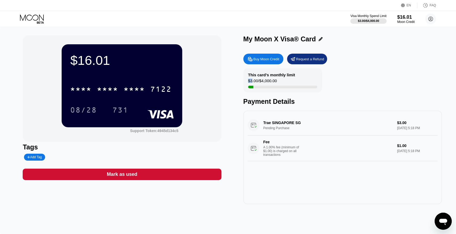
click at [253, 81] on div "$3.00 / $4,000.00" at bounding box center [262, 81] width 29 height 7
drag, startPoint x: 253, startPoint y: 81, endPoint x: 283, endPoint y: 81, distance: 29.4
click at [283, 81] on div "This card’s monthly limit $3.00 / $4,000.00" at bounding box center [282, 80] width 79 height 24
drag, startPoint x: 262, startPoint y: 79, endPoint x: 287, endPoint y: 80, distance: 25.1
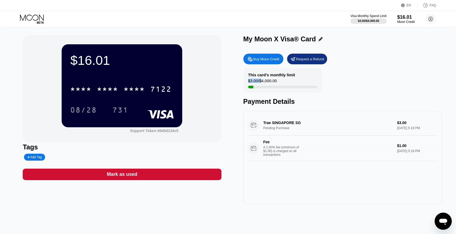
click at [287, 80] on div "This card’s monthly limit $3.00 / $4,000.00" at bounding box center [282, 80] width 79 height 24
drag, startPoint x: 287, startPoint y: 80, endPoint x: 248, endPoint y: 80, distance: 38.7
click at [248, 80] on div "This card’s monthly limit $3.00 / $4,000.00" at bounding box center [282, 80] width 79 height 24
click at [248, 80] on div "$3.00 / $4,000.00" at bounding box center [262, 81] width 29 height 7
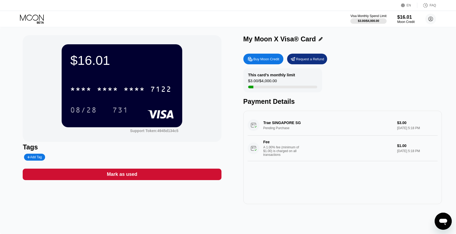
click at [36, 157] on div "Add Tag" at bounding box center [34, 157] width 14 height 4
type input "[PERSON_NAME]"
click at [92, 156] on div "[PERSON_NAME]" at bounding box center [83, 157] width 121 height 7
click at [430, 19] on circle at bounding box center [430, 19] width 11 height 11
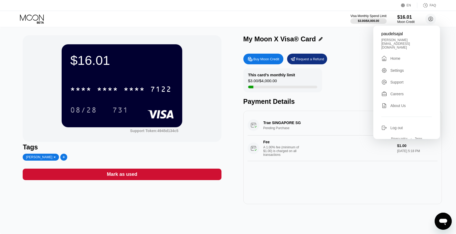
click at [357, 72] on div "This card’s monthly limit $3.00 / $4,000.00 Payment Details" at bounding box center [342, 86] width 199 height 37
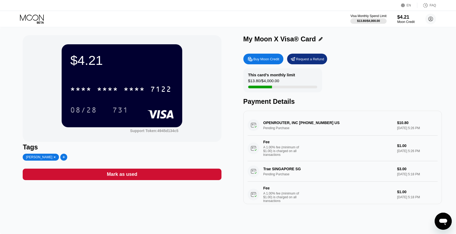
click at [345, 124] on div "OPENROUTER, INC +18482974487 US Pending Purchase $10.80 Sep 21, 2025 5:26 PM Fe…" at bounding box center [343, 138] width 190 height 46
click at [316, 120] on div "OPENROUTER, INC +18482974487 US Pending Purchase $10.80 Sep 21, 2025 5:26 PM Fe…" at bounding box center [343, 138] width 190 height 46
drag, startPoint x: 316, startPoint y: 120, endPoint x: 354, endPoint y: 123, distance: 38.0
click at [354, 123] on div "OPENROUTER, INC +18482974487 US Pending Purchase $10.80 Sep 21, 2025 5:26 PM Fe…" at bounding box center [343, 138] width 190 height 46
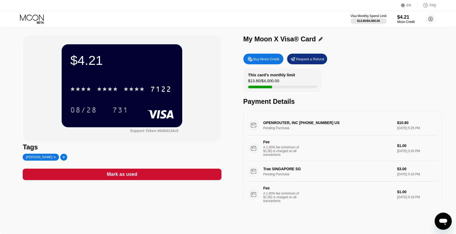
drag, startPoint x: 354, startPoint y: 123, endPoint x: 283, endPoint y: 123, distance: 71.0
click at [283, 123] on div "OPENROUTER, INC +18482974487 US Pending Purchase $10.80 Sep 21, 2025 5:26 PM Fe…" at bounding box center [343, 138] width 190 height 46
drag, startPoint x: 283, startPoint y: 123, endPoint x: 351, endPoint y: 123, distance: 68.9
click at [351, 123] on div "OPENROUTER, INC +18482974487 US Pending Purchase $10.80 Sep 21, 2025 5:26 PM Fe…" at bounding box center [343, 138] width 190 height 46
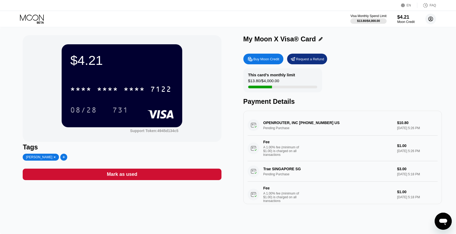
click at [433, 18] on circle at bounding box center [430, 19] width 11 height 11
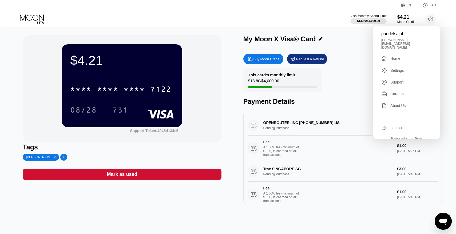
click at [397, 68] on div "Settings" at bounding box center [397, 70] width 14 height 4
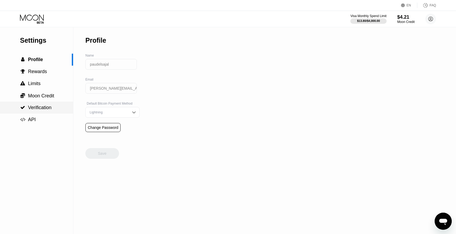
click at [45, 109] on span "Verification" at bounding box center [39, 107] width 23 height 5
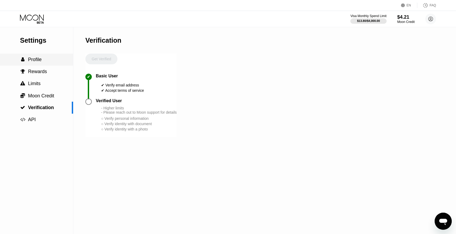
click at [48, 62] on div " Profile" at bounding box center [36, 60] width 73 height 6
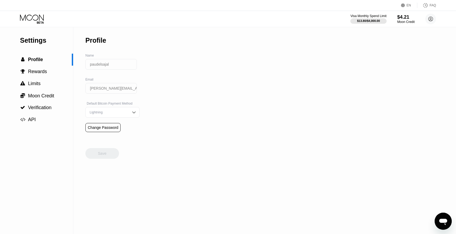
click at [100, 130] on div "Change Password" at bounding box center [103, 127] width 30 height 4
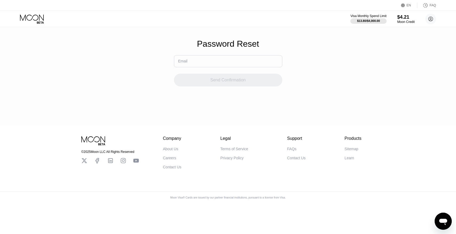
click at [197, 61] on input "text" at bounding box center [228, 61] width 108 height 12
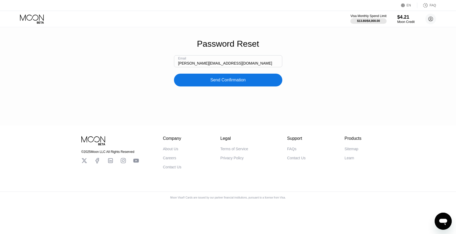
type input "[PERSON_NAME][EMAIL_ADDRESS][DOMAIN_NAME]"
click at [230, 83] on div "Send Confirmation" at bounding box center [227, 79] width 35 height 5
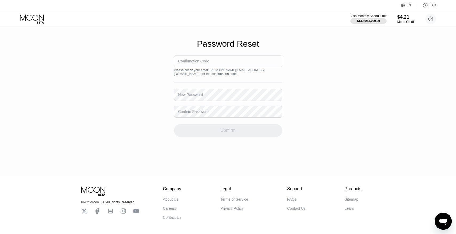
click at [199, 61] on div "Confirmation Code" at bounding box center [193, 61] width 31 height 4
click at [199, 62] on div "Confirmation Code" at bounding box center [193, 61] width 31 height 4
click at [207, 62] on div "Confirmation Code" at bounding box center [193, 61] width 31 height 4
click at [217, 63] on input at bounding box center [228, 61] width 108 height 12
paste input "913109"
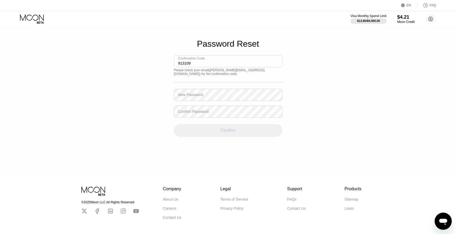
type input "913109"
click at [196, 95] on div "New Password" at bounding box center [190, 95] width 25 height 4
click at [197, 97] on div "New Password" at bounding box center [190, 95] width 25 height 4
click at [187, 97] on div "New Password" at bounding box center [190, 95] width 25 height 4
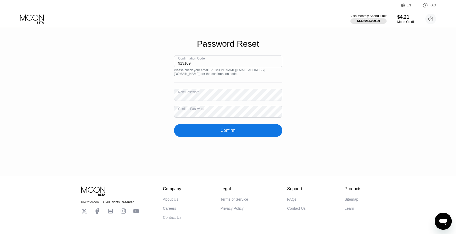
click at [246, 136] on div "Confirm" at bounding box center [228, 130] width 108 height 13
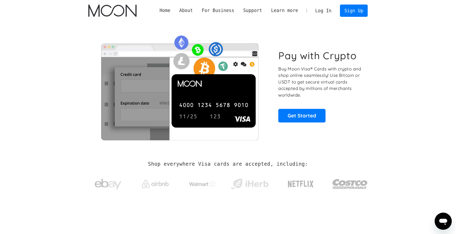
click at [327, 11] on link "Log In" at bounding box center [323, 11] width 25 height 12
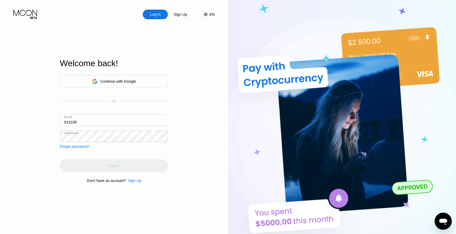
drag, startPoint x: 84, startPoint y: 120, endPoint x: 31, endPoint y: 120, distance: 52.6
click at [31, 120] on div "Log In Sign Up EN Language Select an item Save Welcome back! Continue with Goog…" at bounding box center [114, 129] width 228 height 258
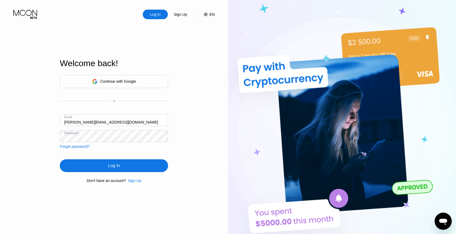
type input "[PERSON_NAME][EMAIL_ADDRESS][DOMAIN_NAME]"
click at [112, 165] on div "Log In" at bounding box center [114, 165] width 12 height 5
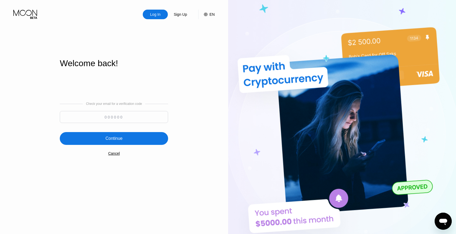
click at [113, 119] on input at bounding box center [114, 117] width 108 height 12
paste input "565725"
type input "565725"
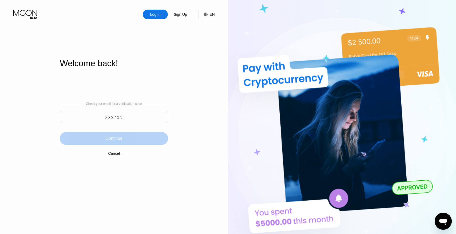
click at [124, 138] on div "Continue" at bounding box center [114, 138] width 108 height 13
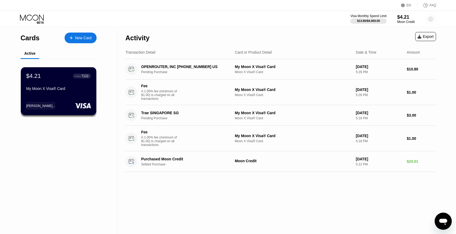
click at [430, 19] on icon at bounding box center [430, 19] width 3 height 3
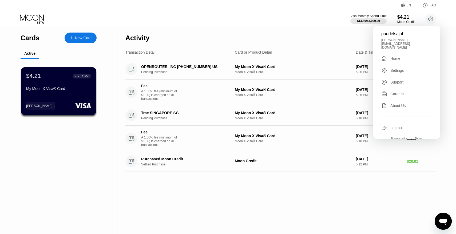
click at [267, 36] on div "Activity Export" at bounding box center [280, 36] width 311 height 19
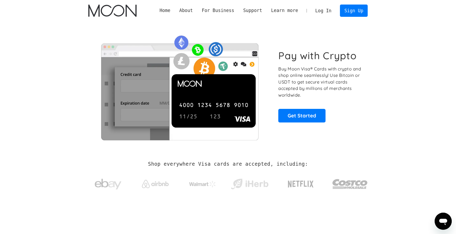
click at [323, 12] on link "Log In" at bounding box center [323, 11] width 25 height 12
